Goal: Task Accomplishment & Management: Complete application form

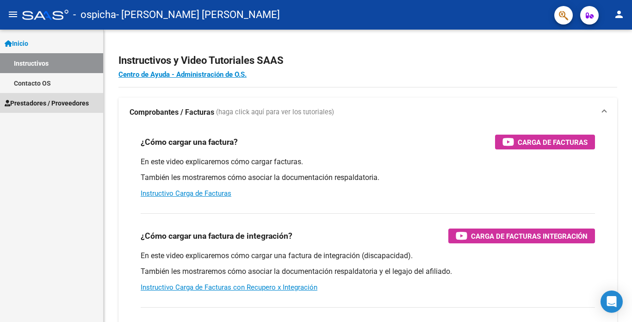
click at [41, 103] on span "Prestadores / Proveedores" at bounding box center [47, 103] width 84 height 10
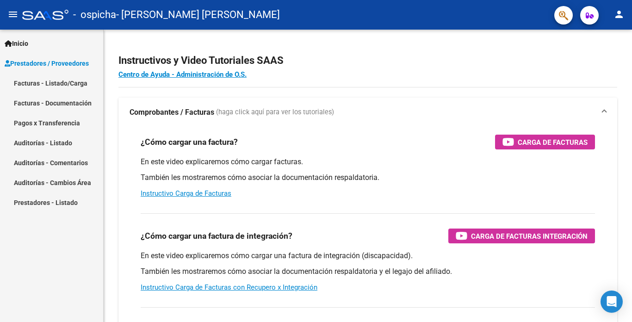
click at [56, 85] on link "Facturas - Listado/Carga" at bounding box center [51, 83] width 103 height 20
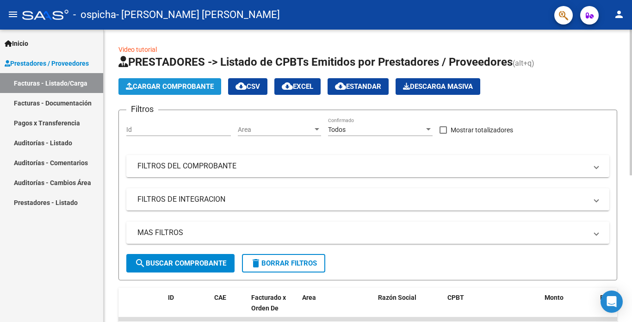
click at [184, 81] on button "Cargar Comprobante" at bounding box center [169, 86] width 103 height 17
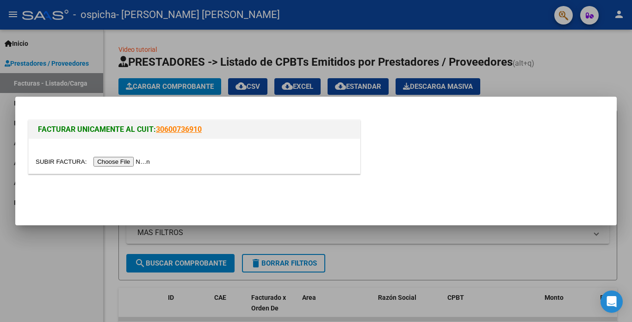
click at [116, 164] on input "file" at bounding box center [94, 162] width 117 height 10
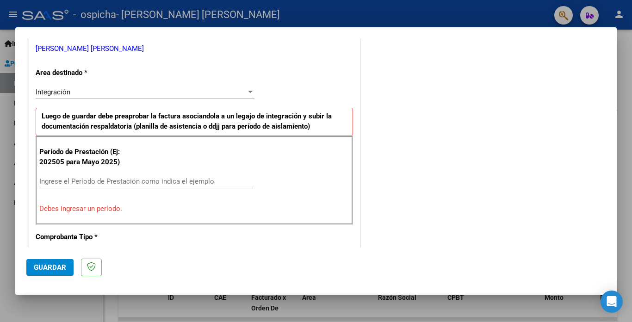
scroll to position [185, 0]
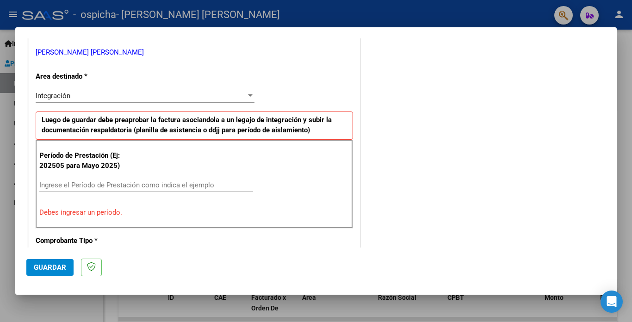
click at [52, 186] on input "Ingrese el Período de Prestación como indica el ejemplo" at bounding box center [146, 185] width 214 height 8
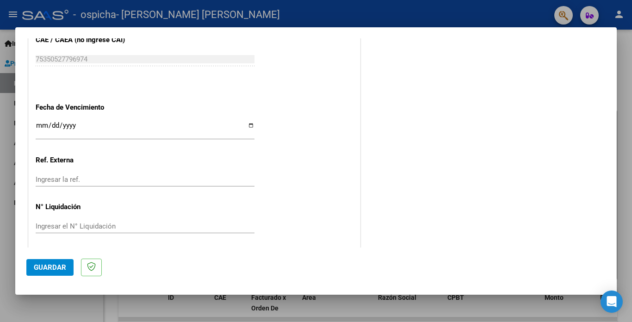
scroll to position [605, 0]
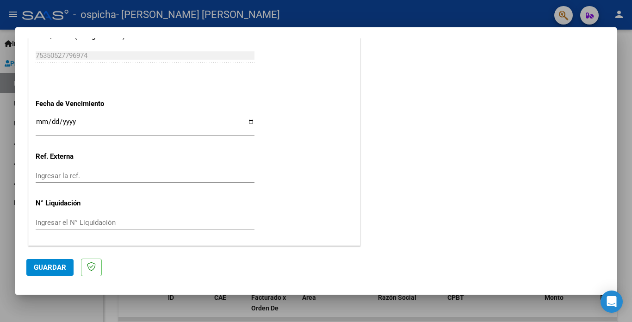
type input "202508"
click at [59, 268] on span "Guardar" at bounding box center [50, 267] width 32 height 8
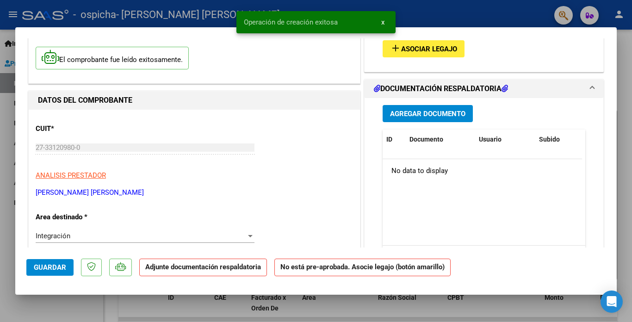
scroll to position [0, 0]
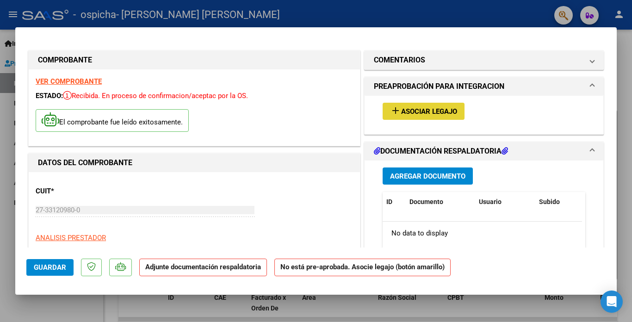
click at [426, 113] on span "Asociar Legajo" at bounding box center [429, 111] width 56 height 8
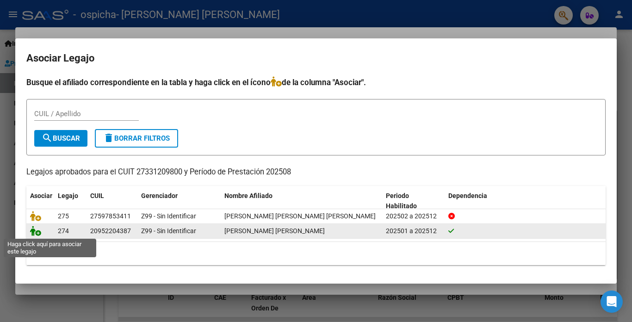
click at [37, 234] on icon at bounding box center [35, 231] width 11 height 10
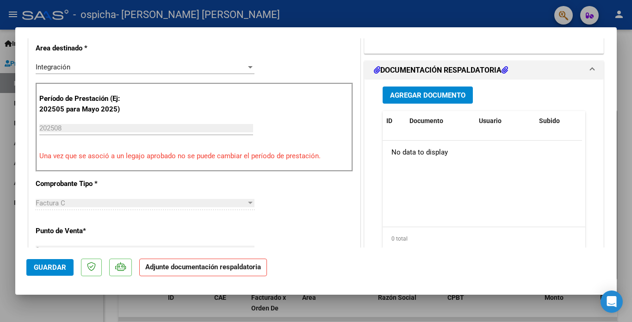
scroll to position [185, 0]
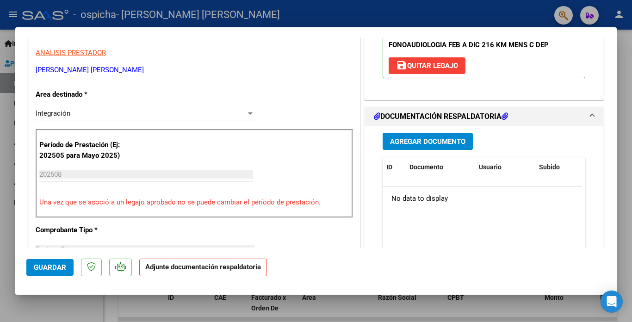
click at [429, 146] on span "Agregar Documento" at bounding box center [427, 141] width 75 height 8
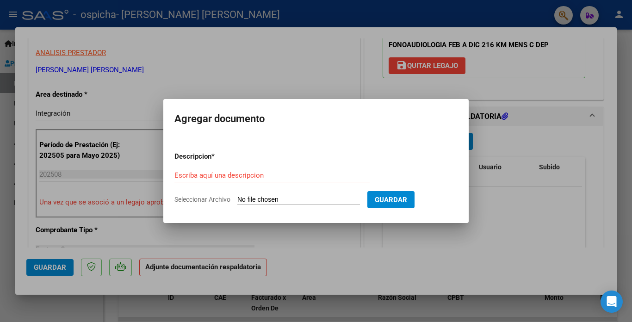
click at [246, 200] on input "Seleccionar Archivo" at bounding box center [298, 200] width 123 height 9
type input "C:\fakepath\planilla de asistencia de roccabruno Dario colegio agosto .pdf"
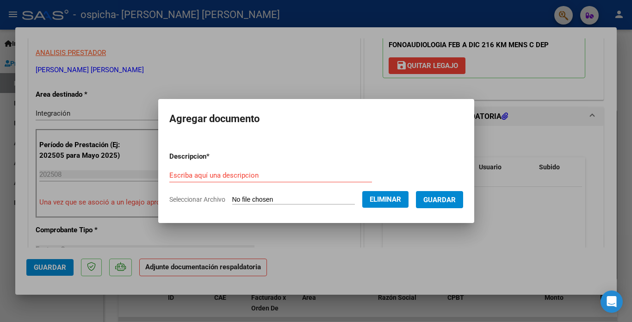
click at [197, 172] on input "Escriba aquí una descripcion" at bounding box center [270, 175] width 203 height 8
type input "c"
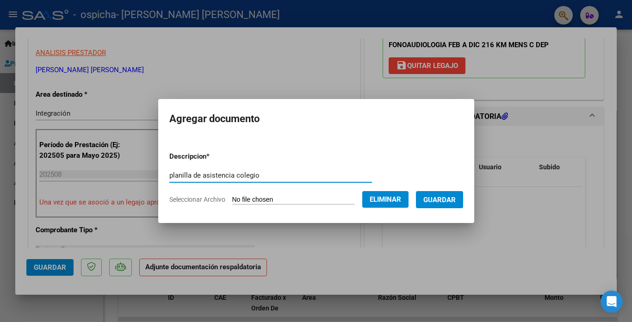
type input "planilla de asistencia colegio"
click at [390, 202] on span "Eliminar" at bounding box center [385, 199] width 31 height 8
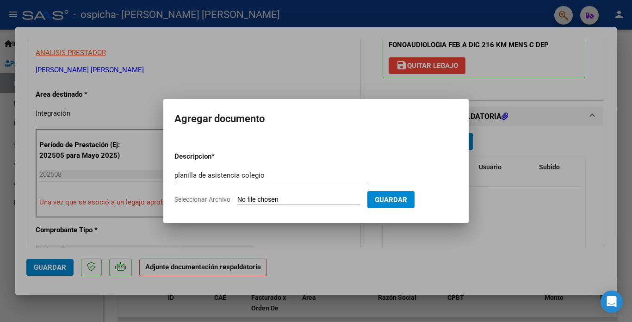
click at [249, 199] on input "Seleccionar Archivo" at bounding box center [298, 200] width 123 height 9
type input "C:\fakepath\planilla de asistencia de roccabruno Dario colegio agosto .pdf"
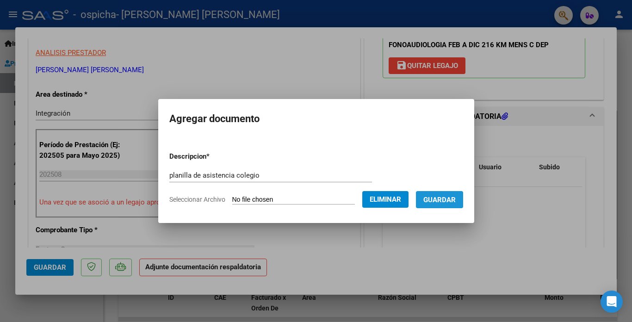
click at [448, 201] on span "Guardar" at bounding box center [440, 200] width 32 height 8
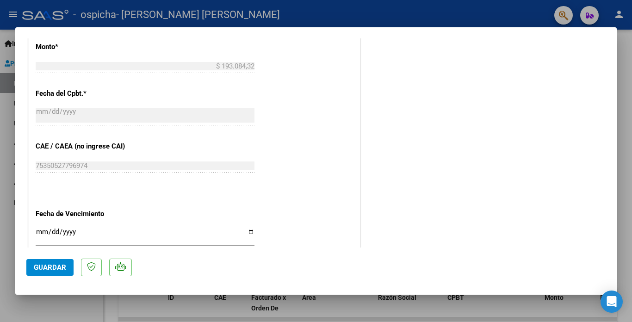
scroll to position [619, 0]
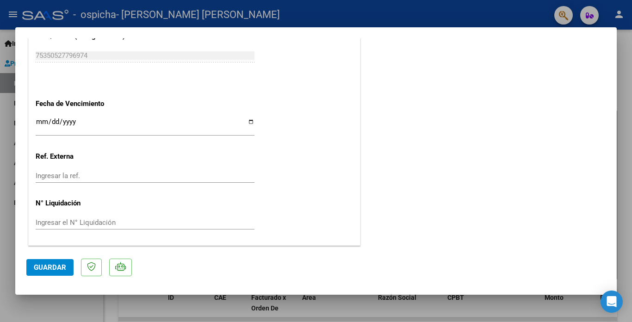
click at [56, 265] on span "Guardar" at bounding box center [50, 267] width 32 height 8
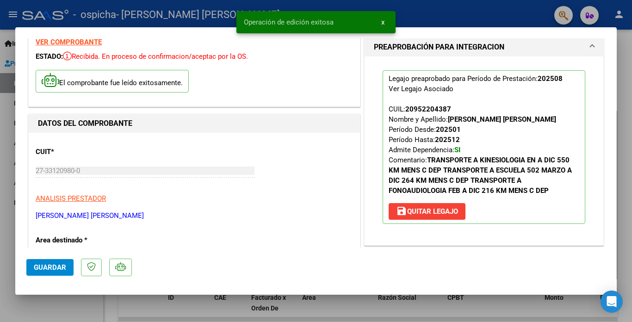
scroll to position [0, 0]
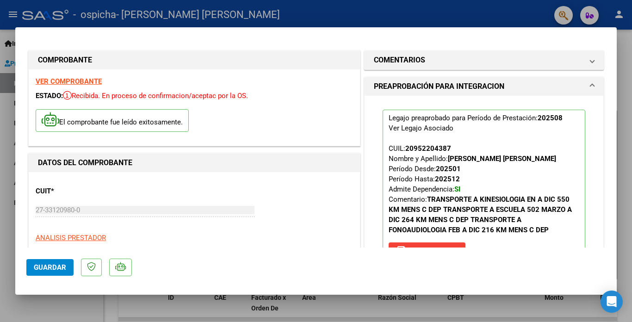
click at [626, 91] on div at bounding box center [316, 161] width 632 height 322
type input "$ 0,00"
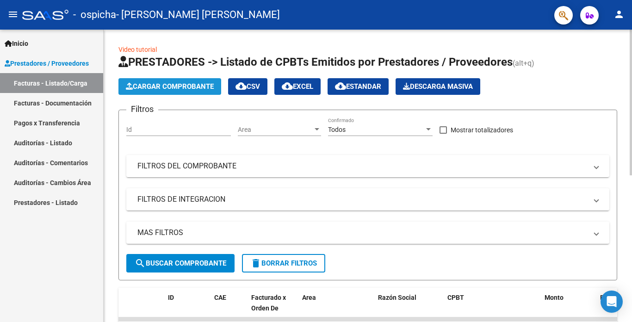
click at [180, 87] on span "Cargar Comprobante" at bounding box center [170, 86] width 88 height 8
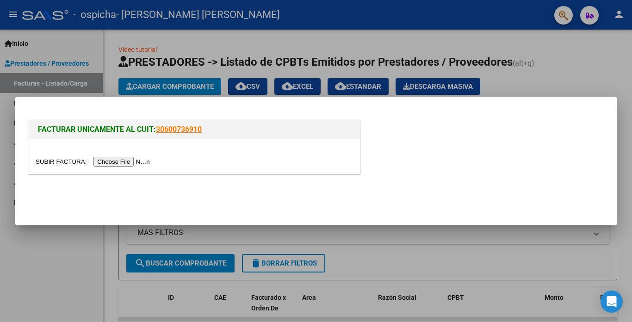
click at [118, 161] on input "file" at bounding box center [94, 162] width 117 height 10
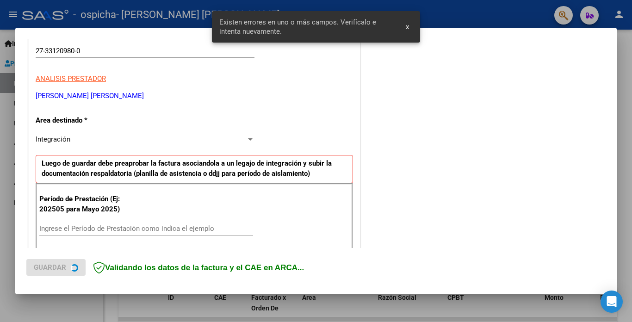
scroll to position [200, 0]
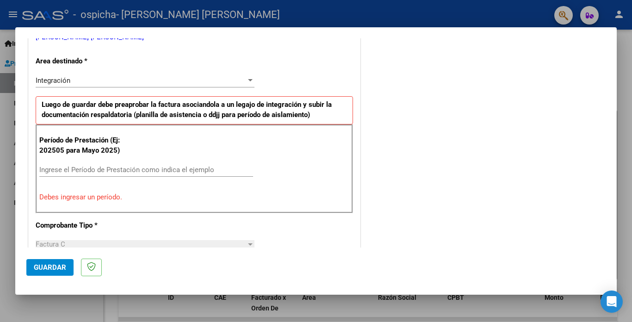
click at [51, 168] on input "Ingrese el Período de Prestación como indica el ejemplo" at bounding box center [146, 170] width 214 height 8
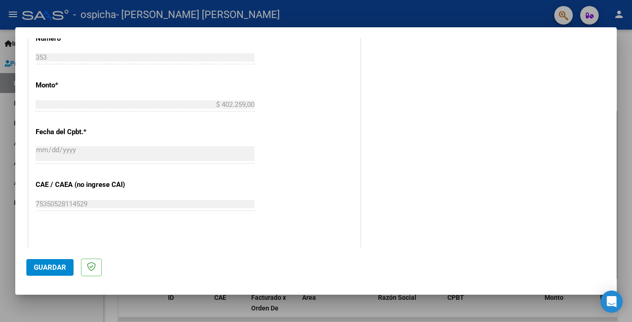
scroll to position [524, 0]
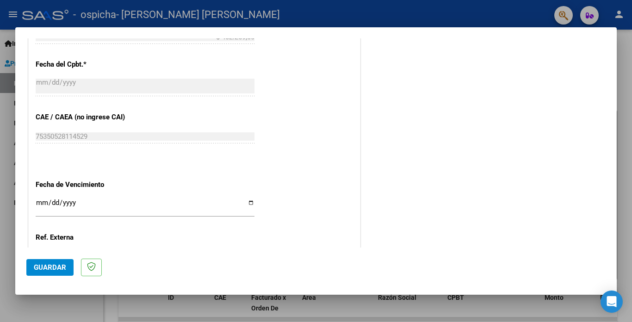
type input "202508"
click at [53, 270] on span "Guardar" at bounding box center [50, 267] width 32 height 8
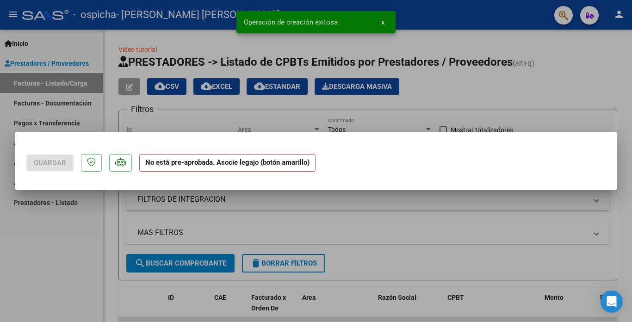
scroll to position [0, 0]
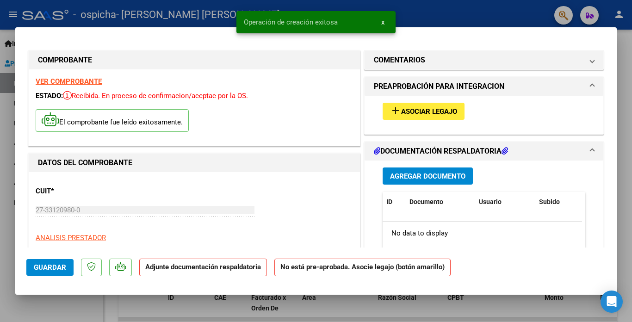
click at [407, 113] on span "Asociar Legajo" at bounding box center [429, 111] width 56 height 8
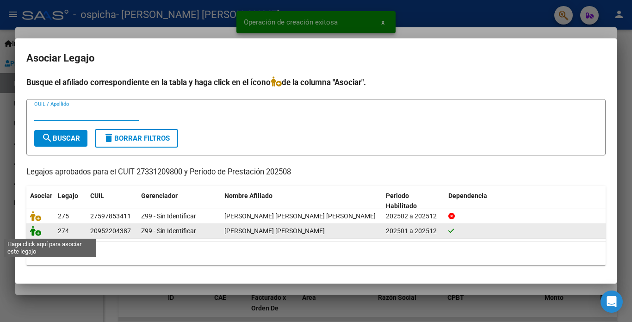
click at [38, 232] on icon at bounding box center [35, 231] width 11 height 10
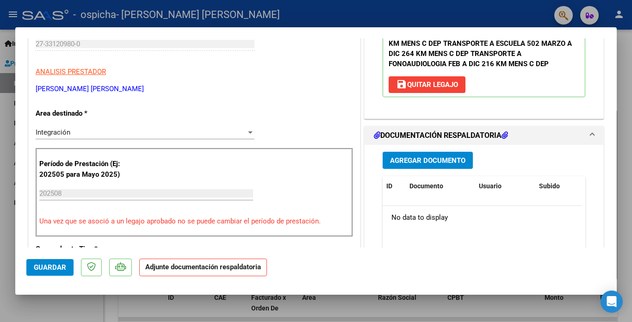
scroll to position [185, 0]
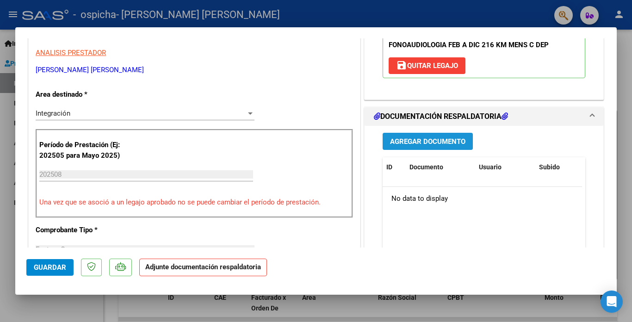
click at [446, 146] on span "Agregar Documento" at bounding box center [427, 141] width 75 height 8
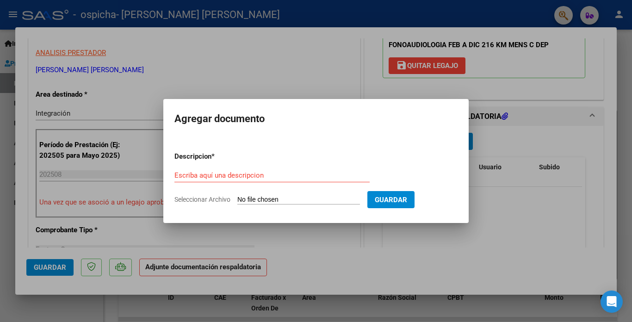
click at [261, 201] on input "Seleccionar Archivo" at bounding box center [298, 200] width 123 height 9
type input "C:\fakepath\planilla de asistencia de roccabruno [PERSON_NAME] [PERSON_NAME] .p…"
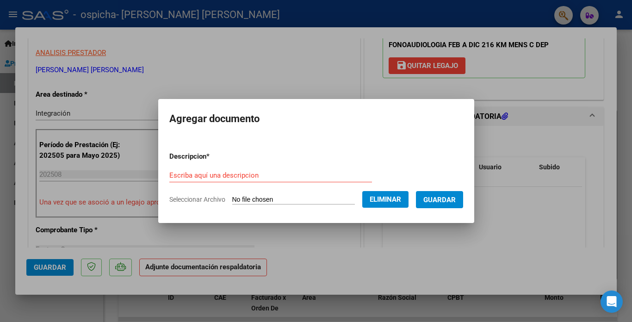
click at [239, 175] on input "Escriba aquí una descripcion" at bounding box center [270, 175] width 203 height 8
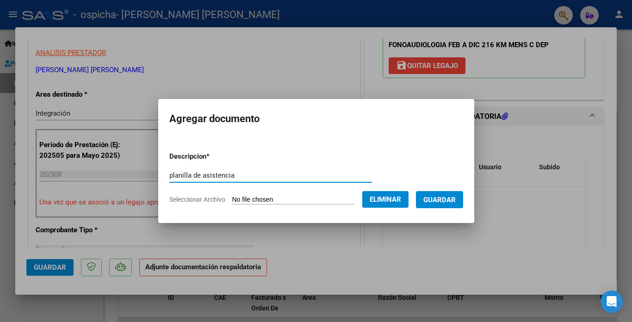
type input "planilla de asistencia"
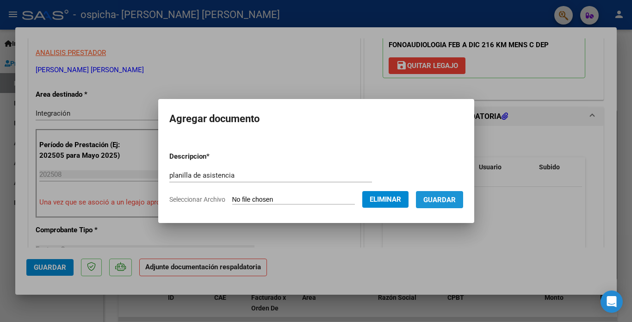
click at [450, 199] on span "Guardar" at bounding box center [440, 200] width 32 height 8
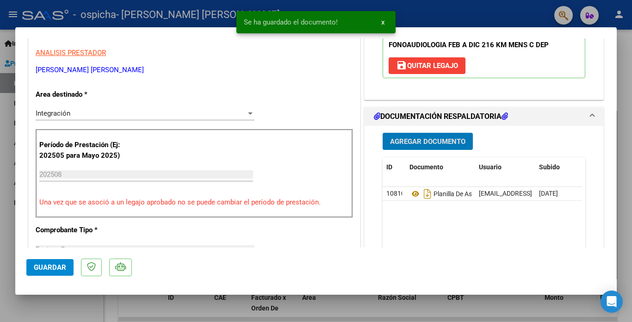
click at [55, 268] on span "Guardar" at bounding box center [50, 267] width 32 height 8
click at [624, 169] on div at bounding box center [316, 161] width 632 height 322
type input "$ 0,00"
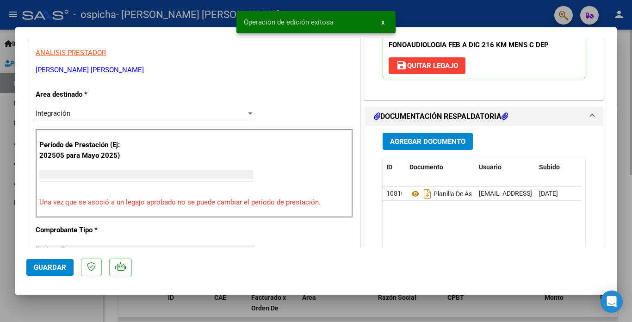
scroll to position [157, 0]
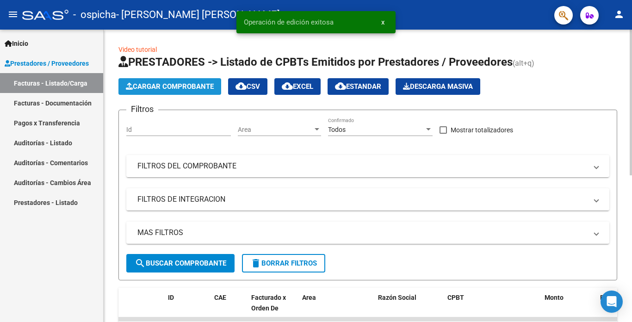
click at [169, 85] on span "Cargar Comprobante" at bounding box center [170, 86] width 88 height 8
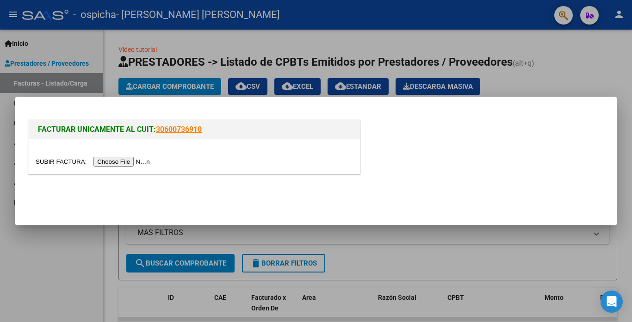
click at [122, 161] on input "file" at bounding box center [94, 162] width 117 height 10
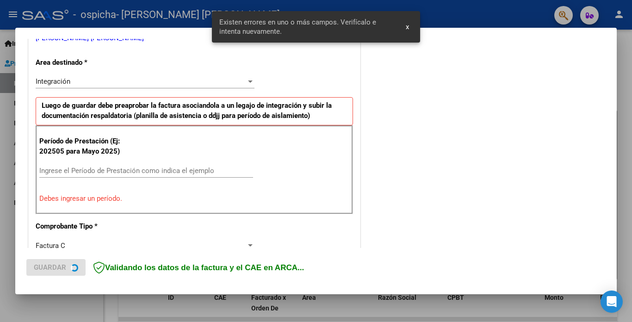
scroll to position [200, 0]
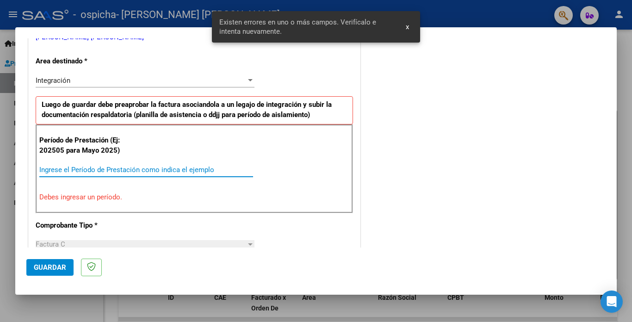
click at [82, 168] on input "Ingrese el Período de Prestación como indica el ejemplo" at bounding box center [146, 170] width 214 height 8
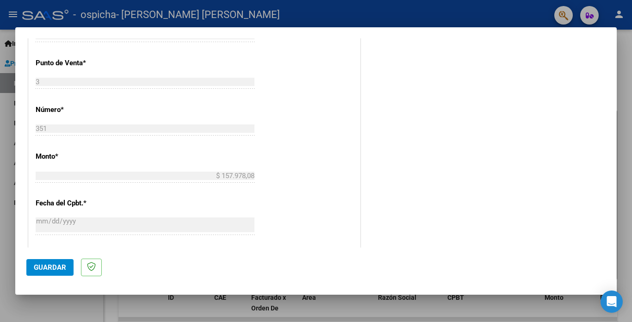
scroll to position [605, 0]
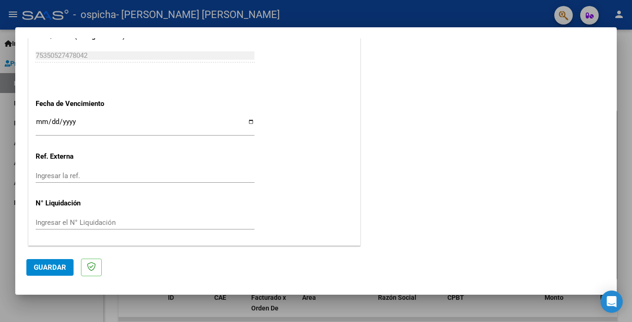
type input "202508"
click at [59, 270] on span "Guardar" at bounding box center [50, 267] width 32 height 8
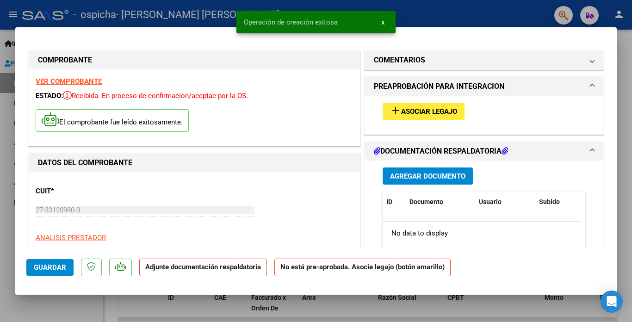
click at [424, 110] on span "Asociar Legajo" at bounding box center [429, 111] width 56 height 8
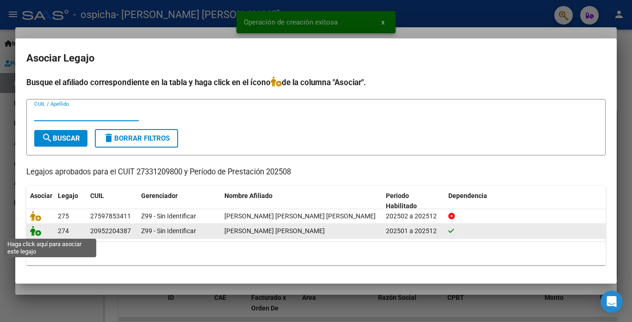
click at [38, 234] on icon at bounding box center [35, 231] width 11 height 10
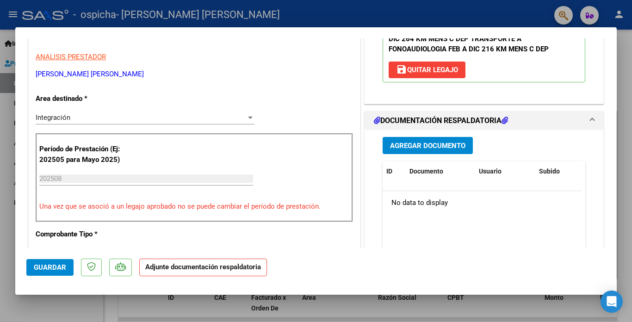
scroll to position [185, 0]
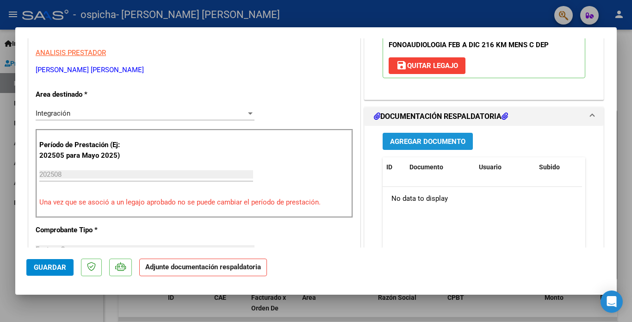
click at [435, 146] on span "Agregar Documento" at bounding box center [427, 141] width 75 height 8
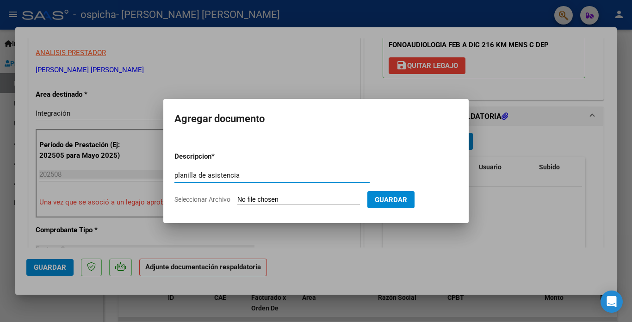
type input "planilla de asistencia"
click at [258, 197] on input "Seleccionar Archivo" at bounding box center [298, 200] width 123 height 9
type input "C:\fakepath\planilla de asistencia de [PERSON_NAME] [PERSON_NAME] .pdf"
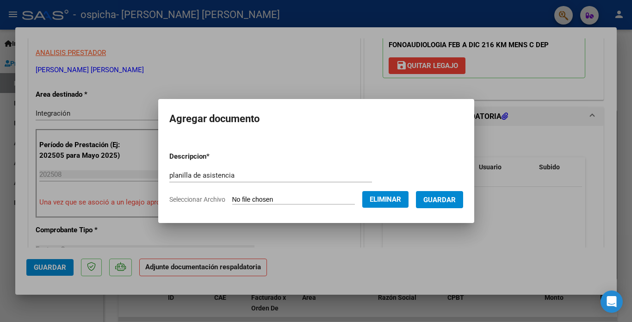
click at [449, 198] on span "Guardar" at bounding box center [440, 200] width 32 height 8
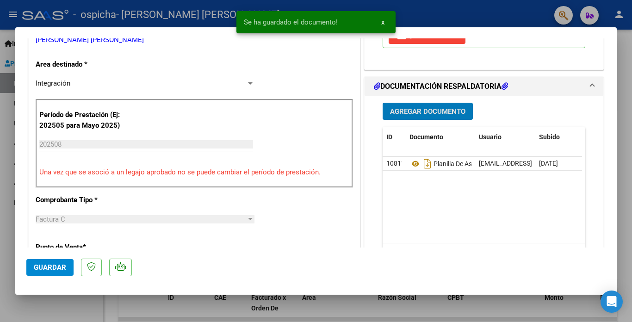
scroll to position [231, 0]
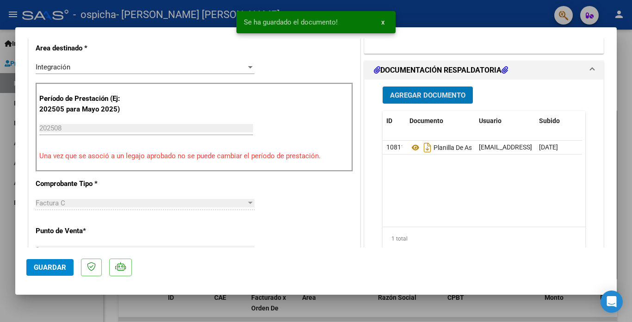
click at [64, 269] on span "Guardar" at bounding box center [50, 267] width 32 height 8
click at [623, 193] on div at bounding box center [316, 161] width 632 height 322
type input "$ 0,00"
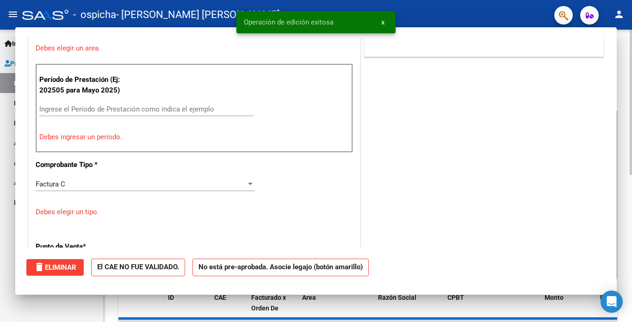
scroll to position [192, 0]
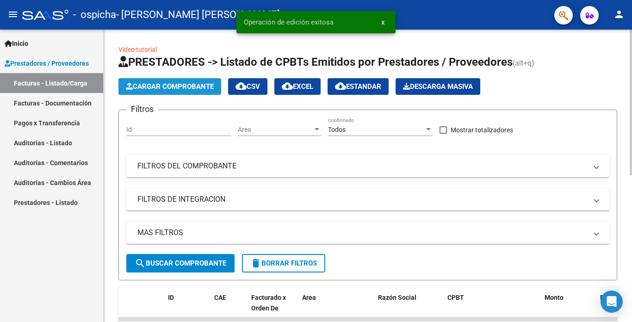
click at [174, 87] on span "Cargar Comprobante" at bounding box center [170, 86] width 88 height 8
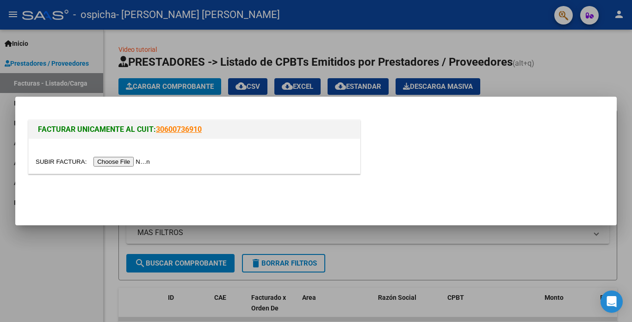
click at [122, 162] on input "file" at bounding box center [94, 162] width 117 height 10
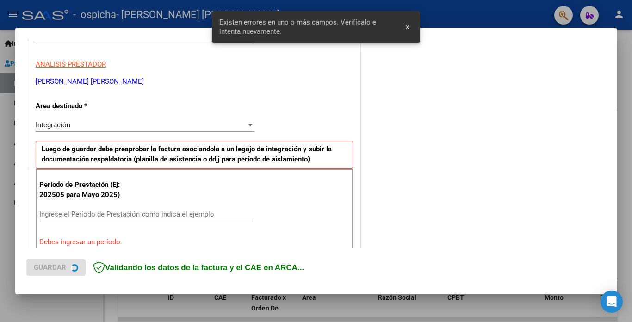
scroll to position [200, 0]
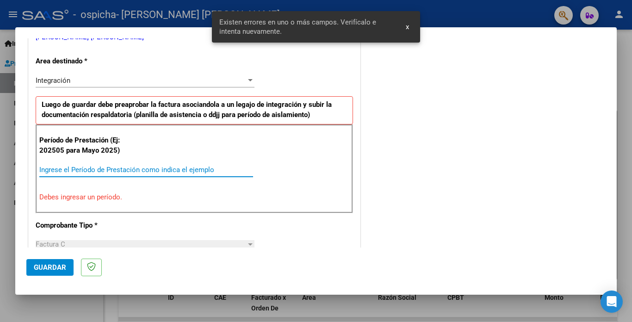
click at [71, 168] on input "Ingrese el Período de Prestación como indica el ejemplo" at bounding box center [146, 170] width 214 height 8
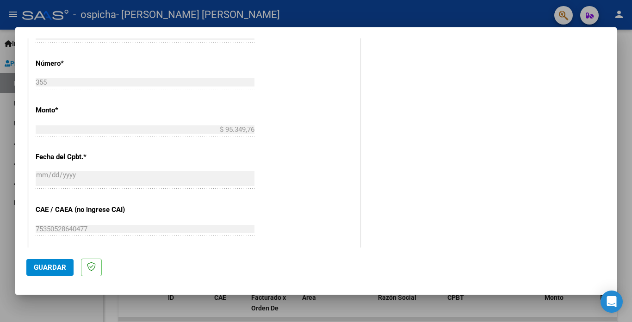
scroll to position [605, 0]
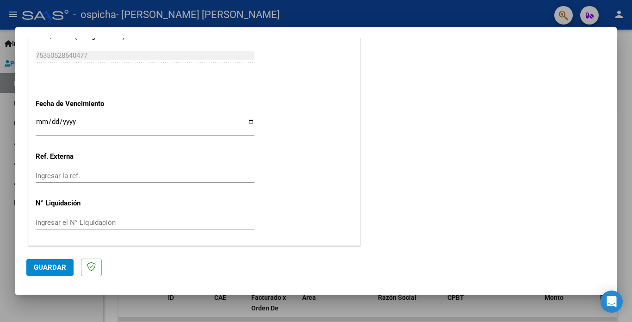
type input "202508"
click at [58, 268] on span "Guardar" at bounding box center [50, 267] width 32 height 8
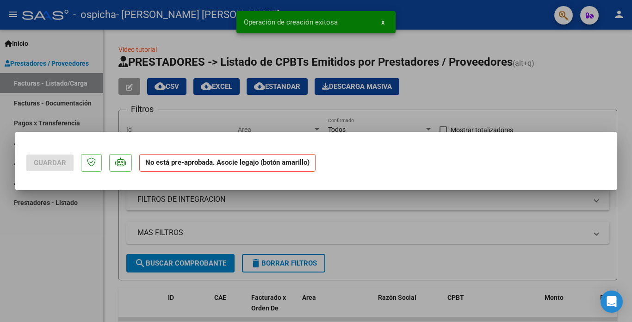
scroll to position [0, 0]
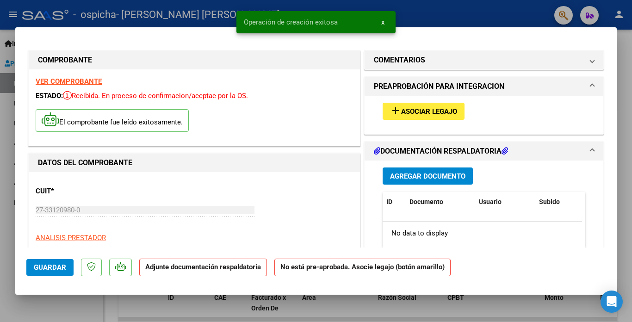
click at [401, 112] on span "Asociar Legajo" at bounding box center [429, 111] width 56 height 8
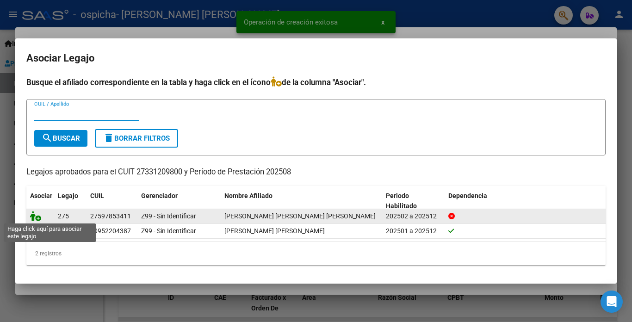
click at [37, 218] on icon at bounding box center [35, 216] width 11 height 10
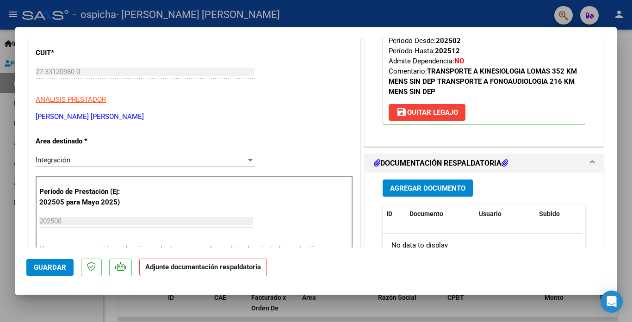
scroll to position [139, 0]
click at [442, 184] on span "Agregar Documento" at bounding box center [427, 188] width 75 height 8
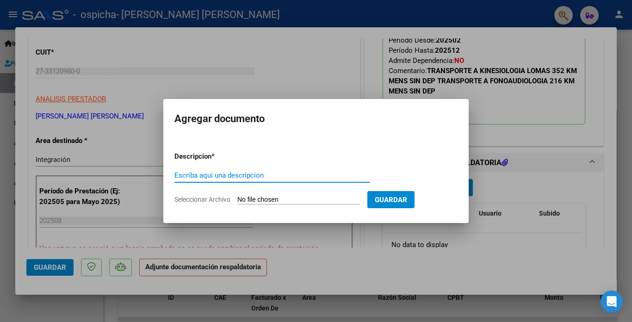
click at [262, 197] on input "Seleccionar Archivo" at bounding box center [298, 200] width 123 height 9
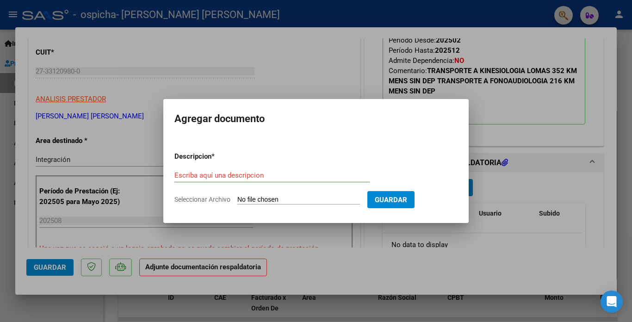
type input "C:\fakepath\planilla de asistencia de roccabruno [PERSON_NAME] [PERSON_NAME] [P…"
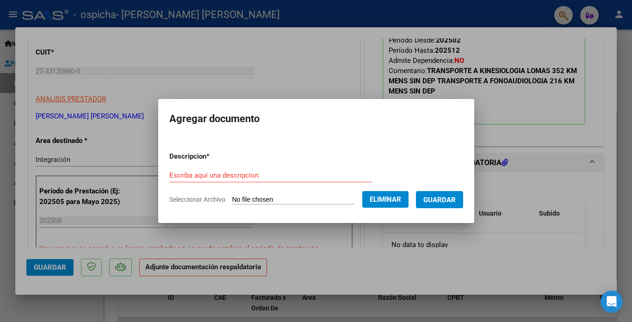
click at [227, 173] on input "Escriba aquí una descripcion" at bounding box center [270, 175] width 203 height 8
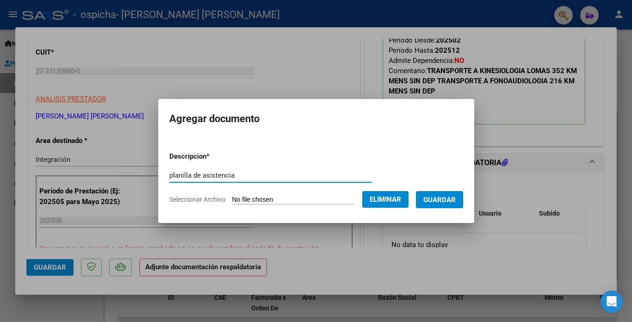
type input "planilla de asistencia"
click at [437, 199] on span "Guardar" at bounding box center [440, 200] width 32 height 8
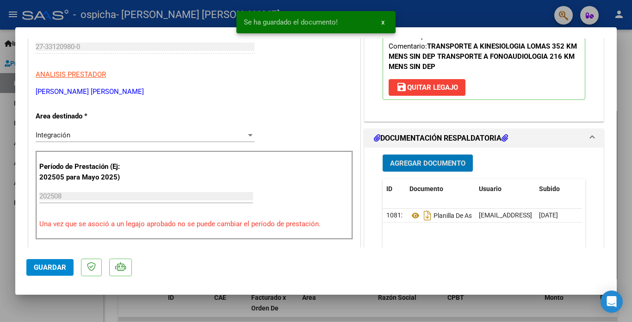
scroll to position [185, 0]
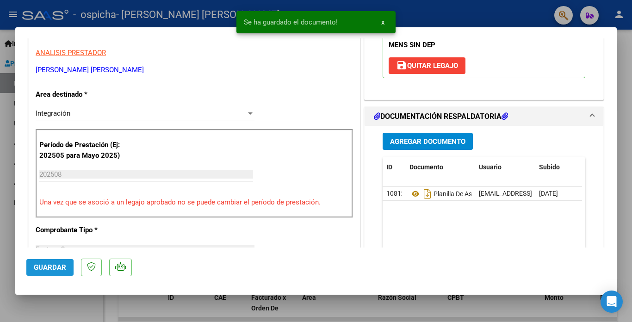
click at [56, 265] on span "Guardar" at bounding box center [50, 267] width 32 height 8
click at [626, 118] on div at bounding box center [316, 161] width 632 height 322
type input "$ 0,00"
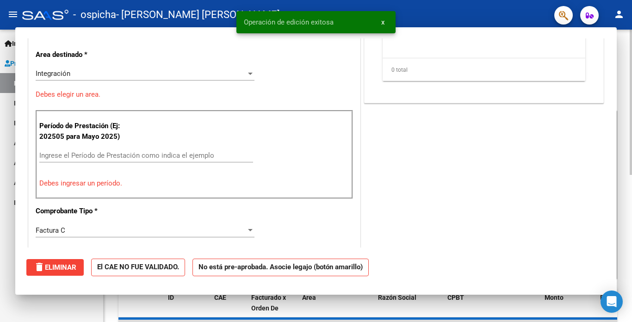
scroll to position [157, 0]
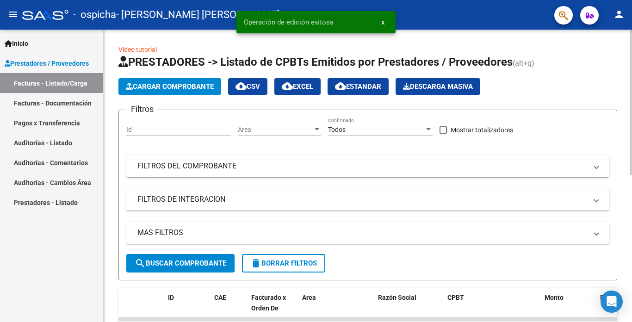
click at [168, 87] on span "Cargar Comprobante" at bounding box center [170, 86] width 88 height 8
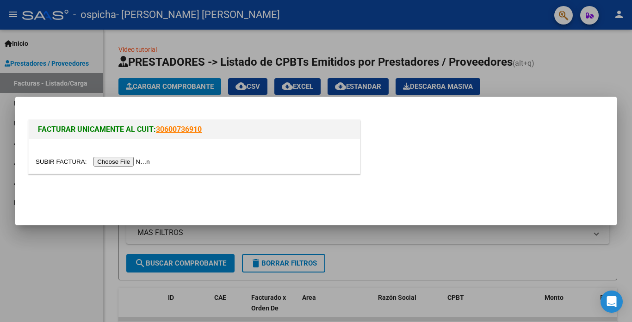
click at [121, 163] on input "file" at bounding box center [94, 162] width 117 height 10
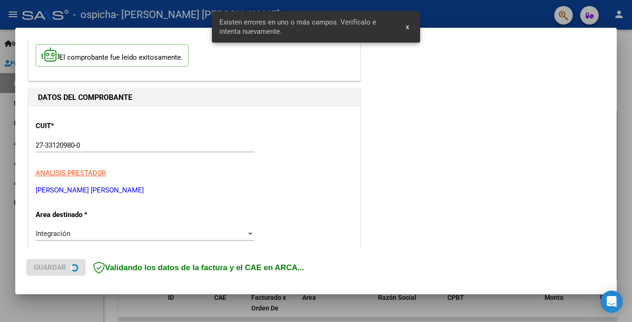
scroll to position [200, 0]
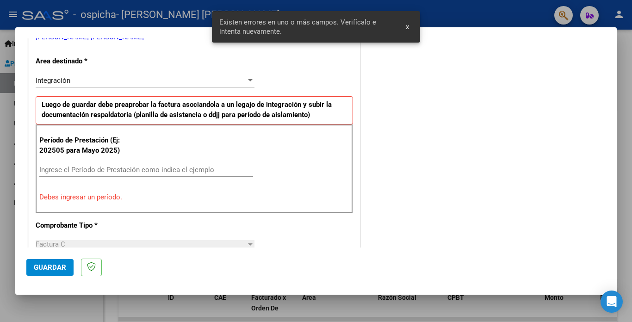
click at [94, 166] on input "Ingrese el Período de Prestación como indica el ejemplo" at bounding box center [146, 170] width 214 height 8
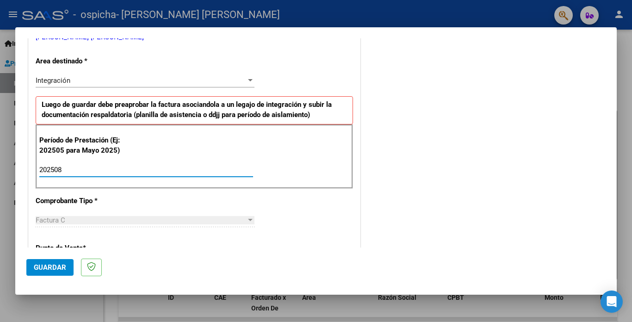
type input "202508"
click at [50, 270] on span "Guardar" at bounding box center [50, 267] width 32 height 8
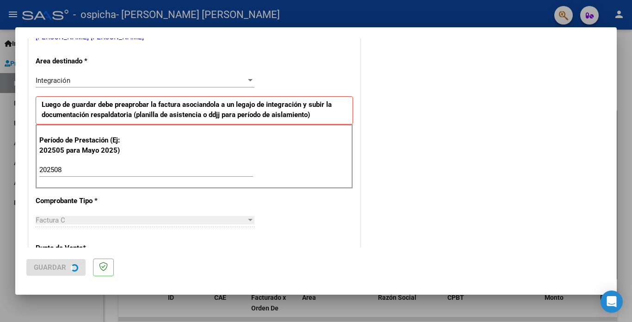
scroll to position [0, 0]
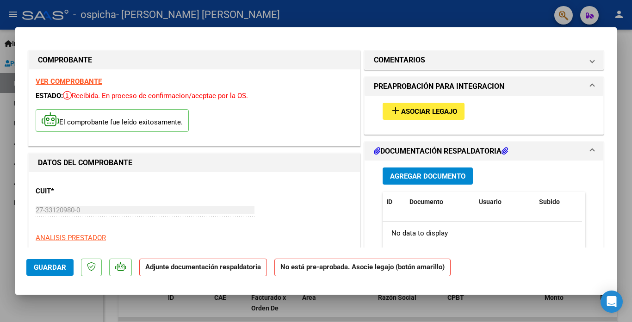
click at [418, 178] on span "Agregar Documento" at bounding box center [427, 176] width 75 height 8
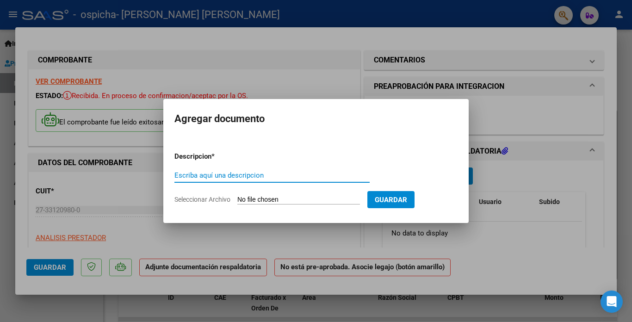
click at [252, 199] on input "Seleccionar Archivo" at bounding box center [298, 200] width 123 height 9
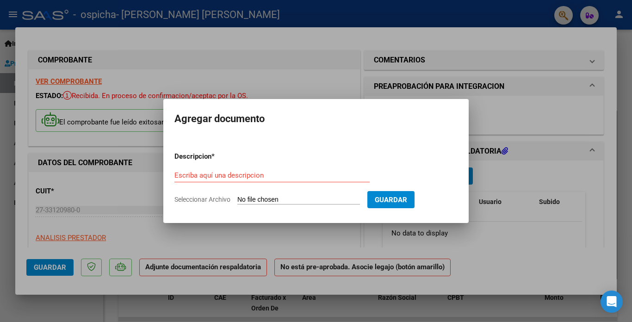
type input "C:\fakepath\planilla de asistencia de roccabruno [PERSON_NAME] [PERSON_NAME] [P…"
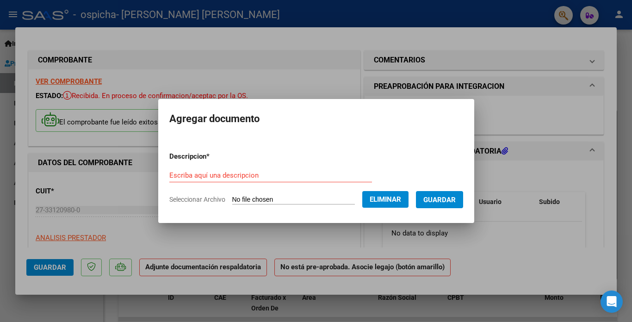
click at [221, 173] on input "Escriba aquí una descripcion" at bounding box center [270, 175] width 203 height 8
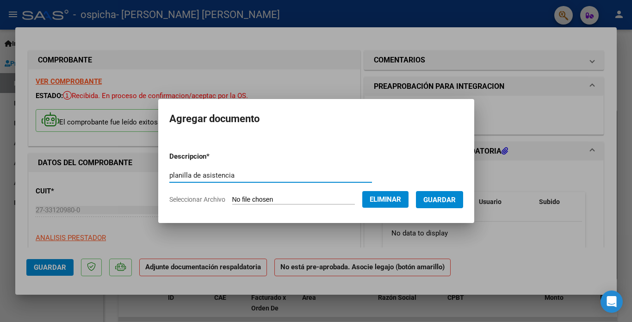
type input "planilla de asistencia"
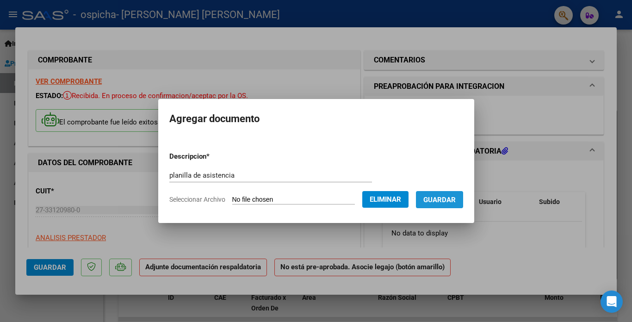
click at [448, 194] on button "Guardar" at bounding box center [439, 199] width 47 height 17
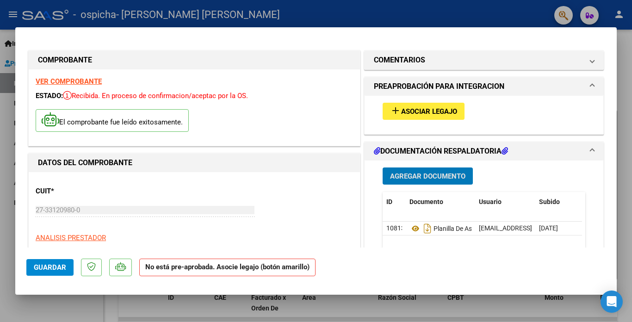
click at [404, 109] on span "Asociar Legajo" at bounding box center [429, 111] width 56 height 8
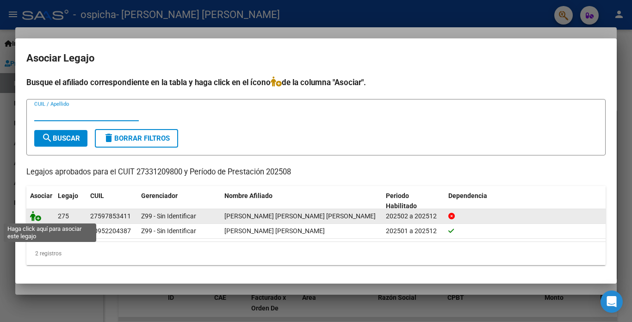
click at [37, 215] on icon at bounding box center [35, 216] width 11 height 10
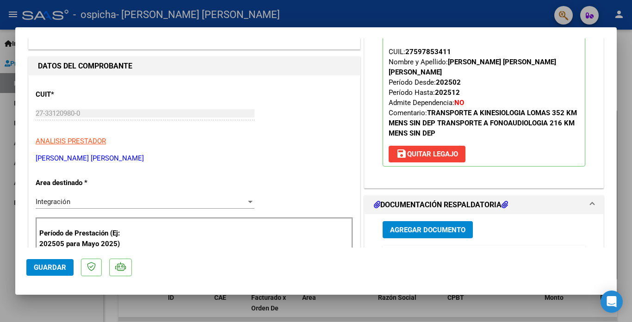
scroll to position [185, 0]
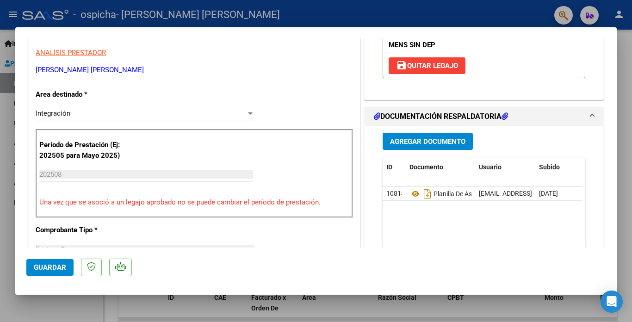
click at [51, 267] on span "Guardar" at bounding box center [50, 267] width 32 height 8
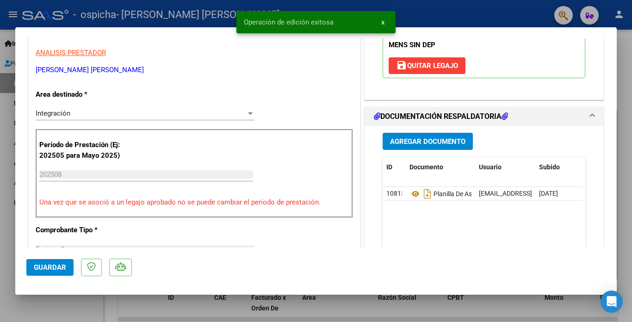
click at [623, 73] on div at bounding box center [316, 161] width 632 height 322
type input "$ 0,00"
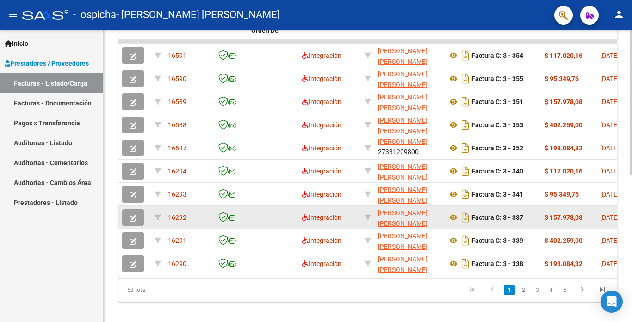
scroll to position [231, 0]
